Goal: Information Seeking & Learning: Learn about a topic

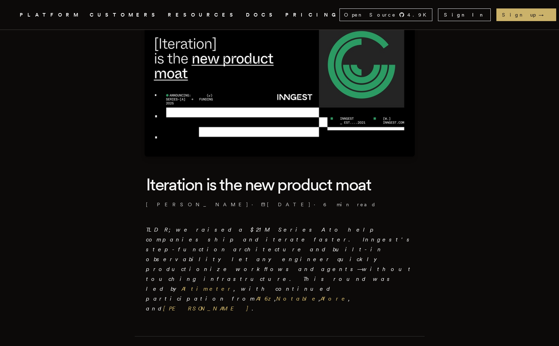
scroll to position [46, 0]
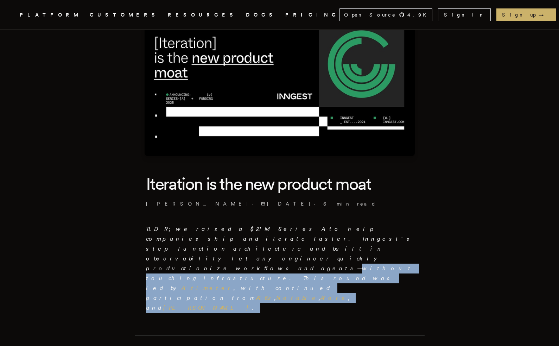
drag, startPoint x: 0, startPoint y: 0, endPoint x: 136, endPoint y: 247, distance: 281.7
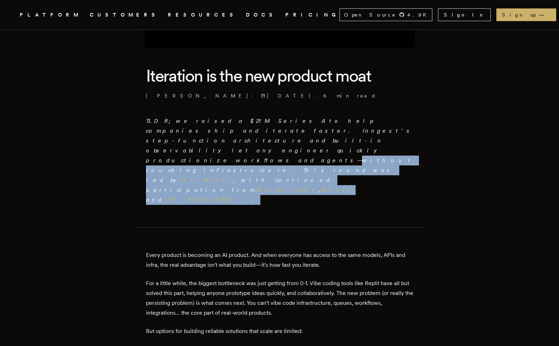
scroll to position [193, 0]
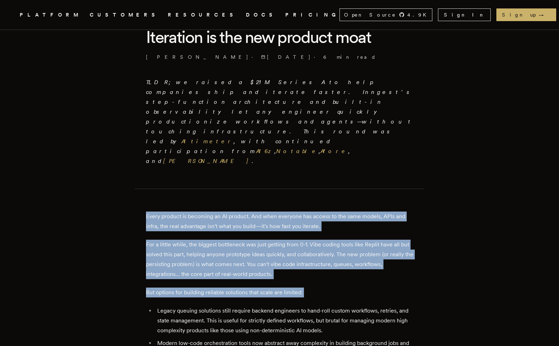
drag, startPoint x: 143, startPoint y: 163, endPoint x: 137, endPoint y: 256, distance: 92.5
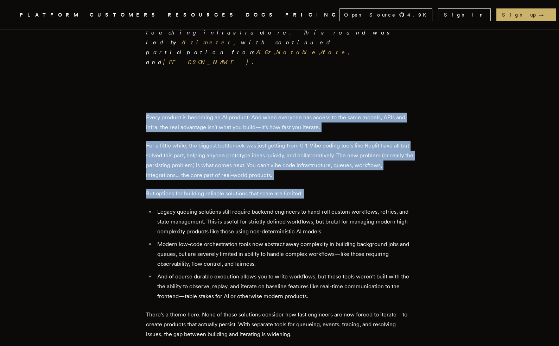
scroll to position [303, 0]
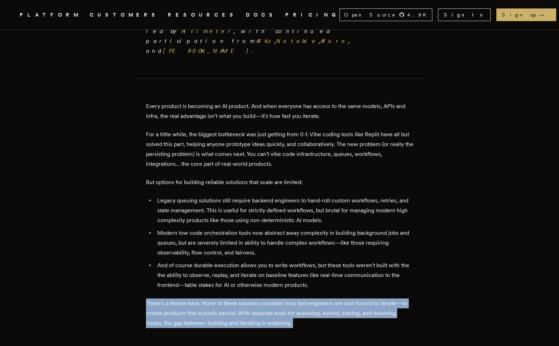
drag, startPoint x: 137, startPoint y: 252, endPoint x: 137, endPoint y: 289, distance: 37.0
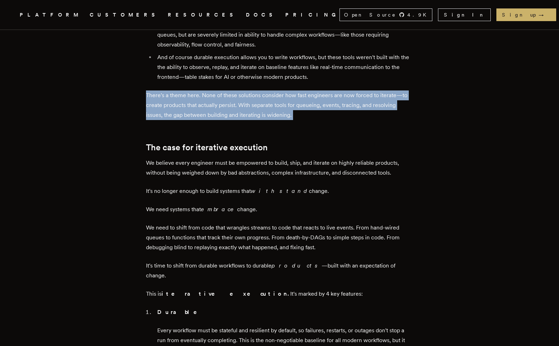
scroll to position [569, 0]
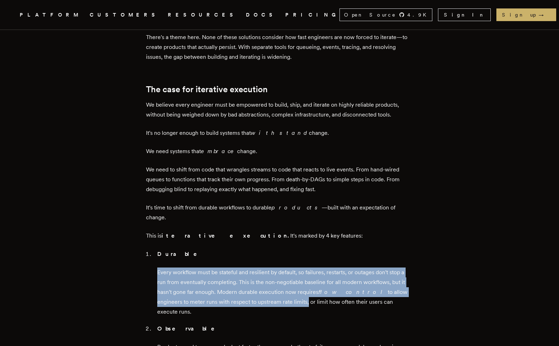
drag, startPoint x: 227, startPoint y: 201, endPoint x: 276, endPoint y: 247, distance: 66.5
click at [276, 249] on li "Durable Every workflow must be stateful and resilient by default, so failures, …" at bounding box center [284, 283] width 258 height 68
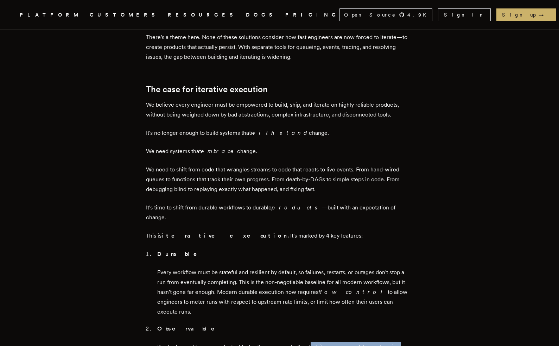
drag, startPoint x: 313, startPoint y: 275, endPoint x: 373, endPoint y: 321, distance: 76.3
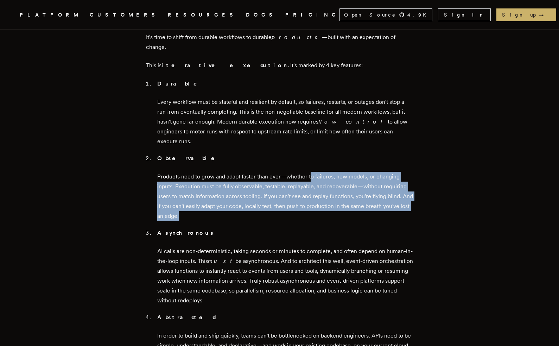
scroll to position [744, 0]
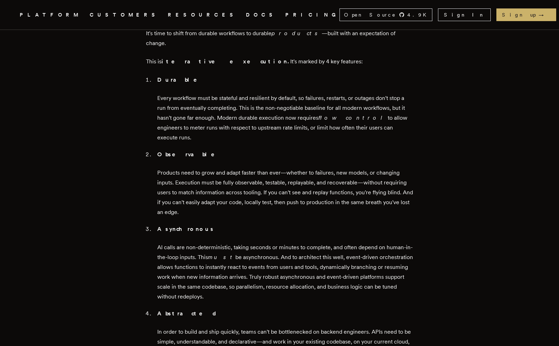
drag, startPoint x: 296, startPoint y: 281, endPoint x: 295, endPoint y: 288, distance: 7.0
click at [295, 288] on div "TLDR; we raised a $21M Series A to help companies ship and iterate faster. Inng…" at bounding box center [280, 219] width 268 height 1385
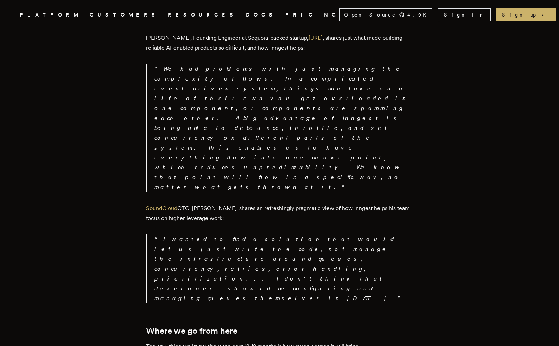
scroll to position [1182, 0]
